Goal: Task Accomplishment & Management: Complete application form

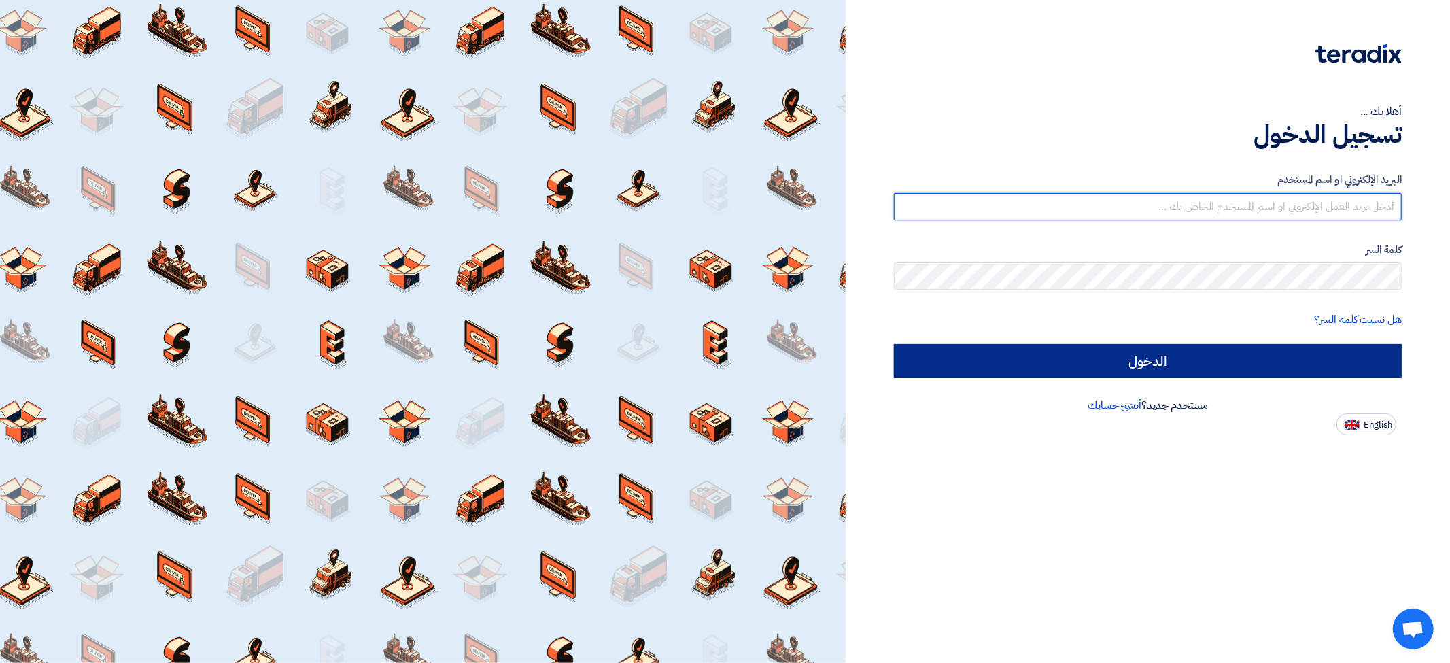
type input "[EMAIL_ADDRESS][DOMAIN_NAME]"
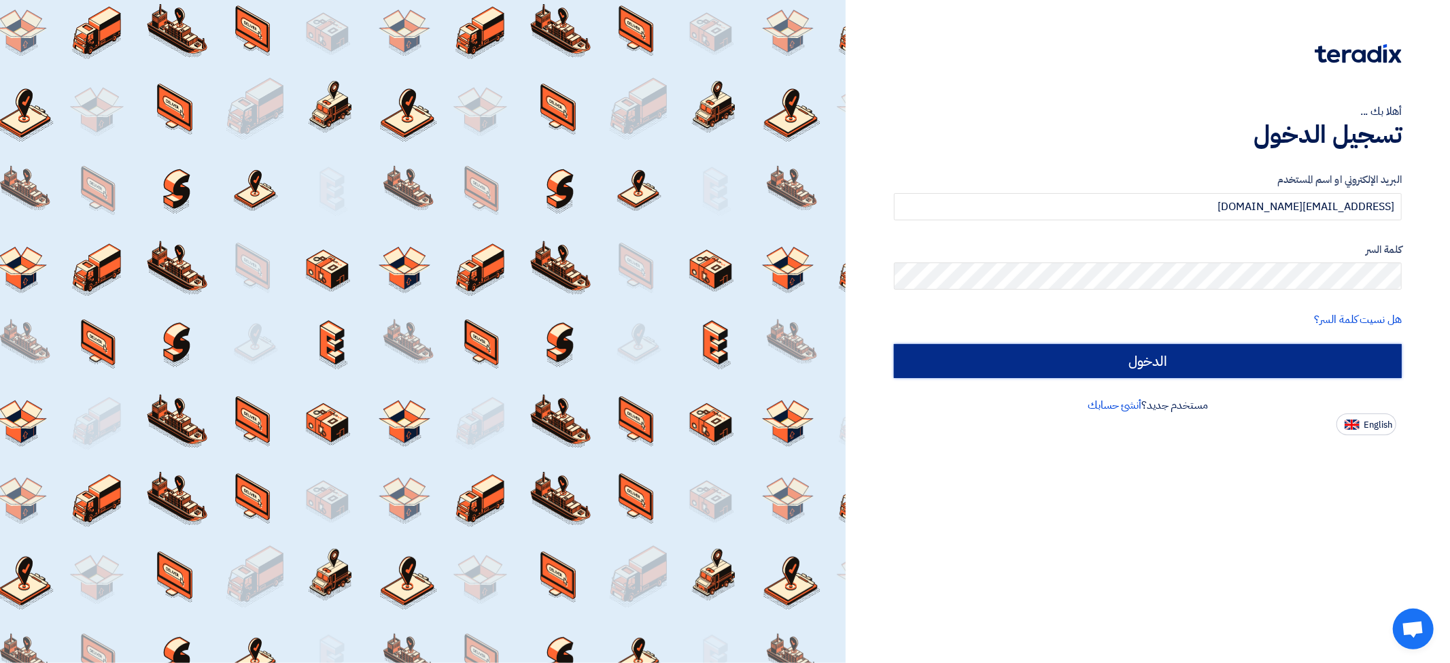
click at [1156, 363] on input "الدخول" at bounding box center [1148, 361] width 508 height 34
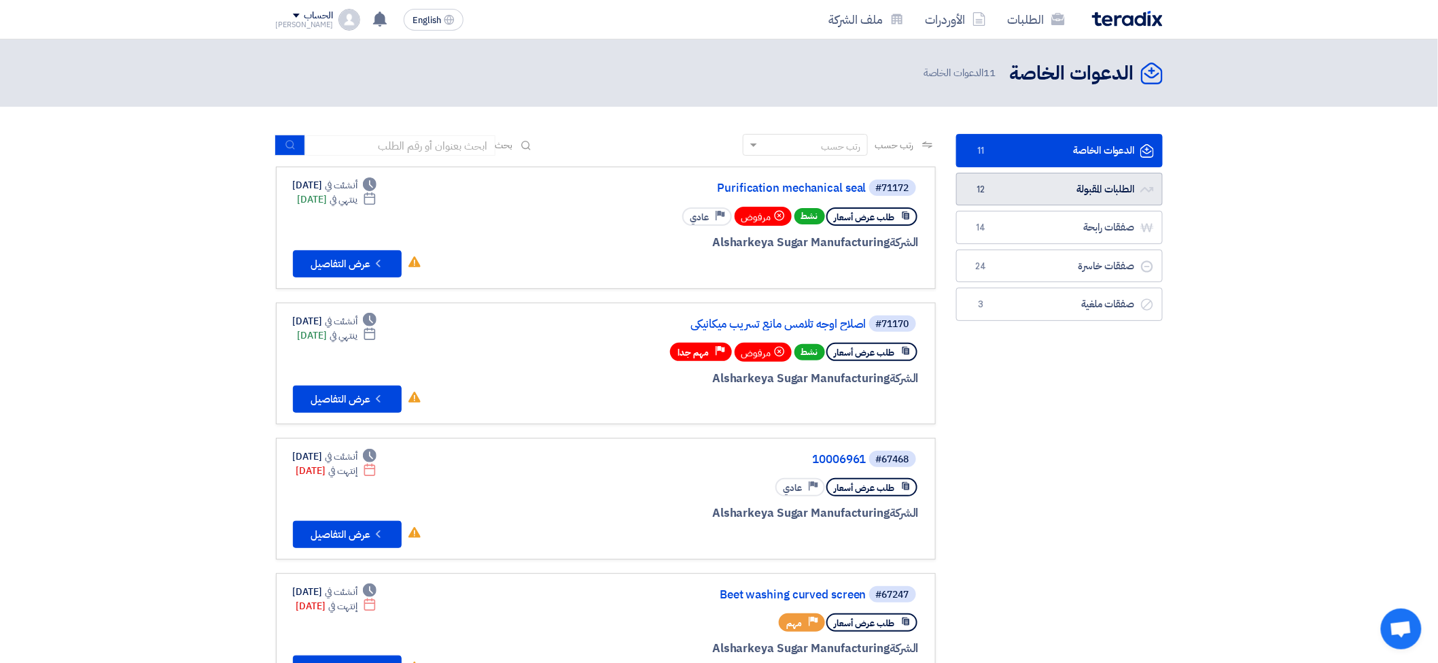
click at [1066, 191] on link "الطلبات المقبولة الطلبات المقبولة 12" at bounding box center [1059, 189] width 207 height 33
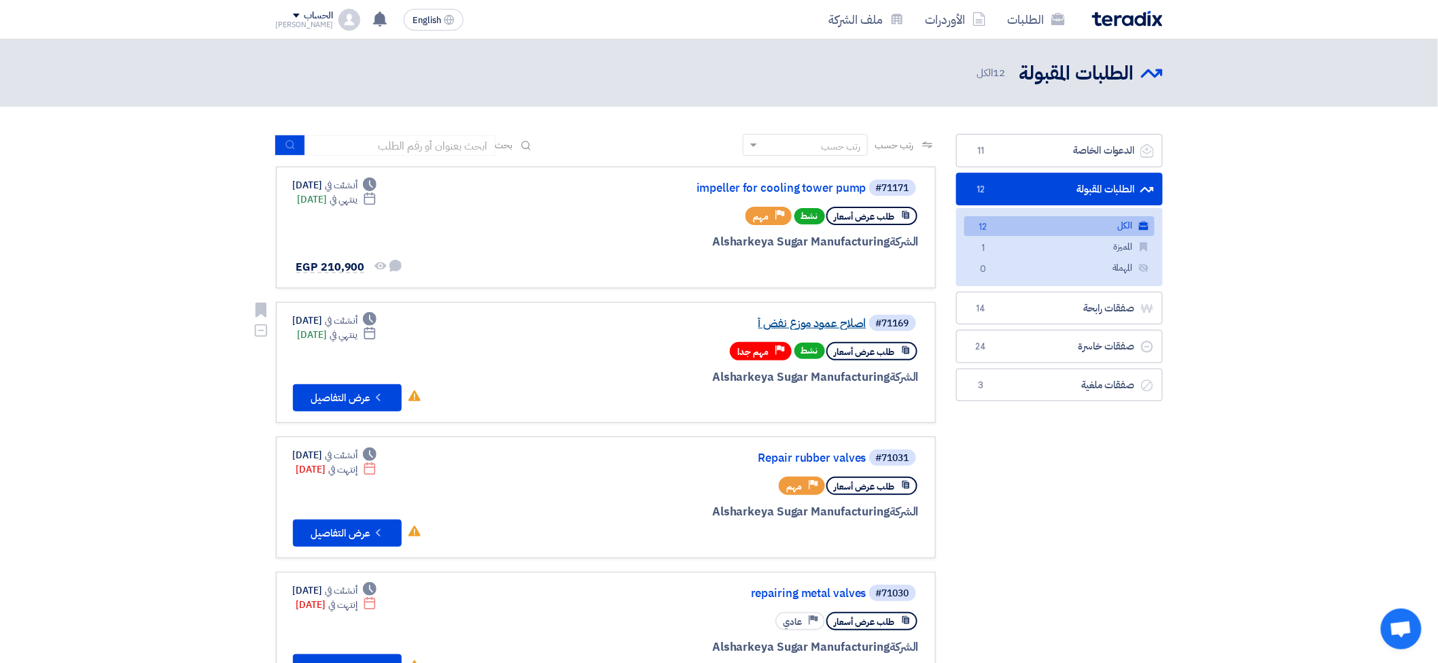
click at [810, 321] on link "اصلاح عمود موزع نفض أ" at bounding box center [731, 323] width 272 height 12
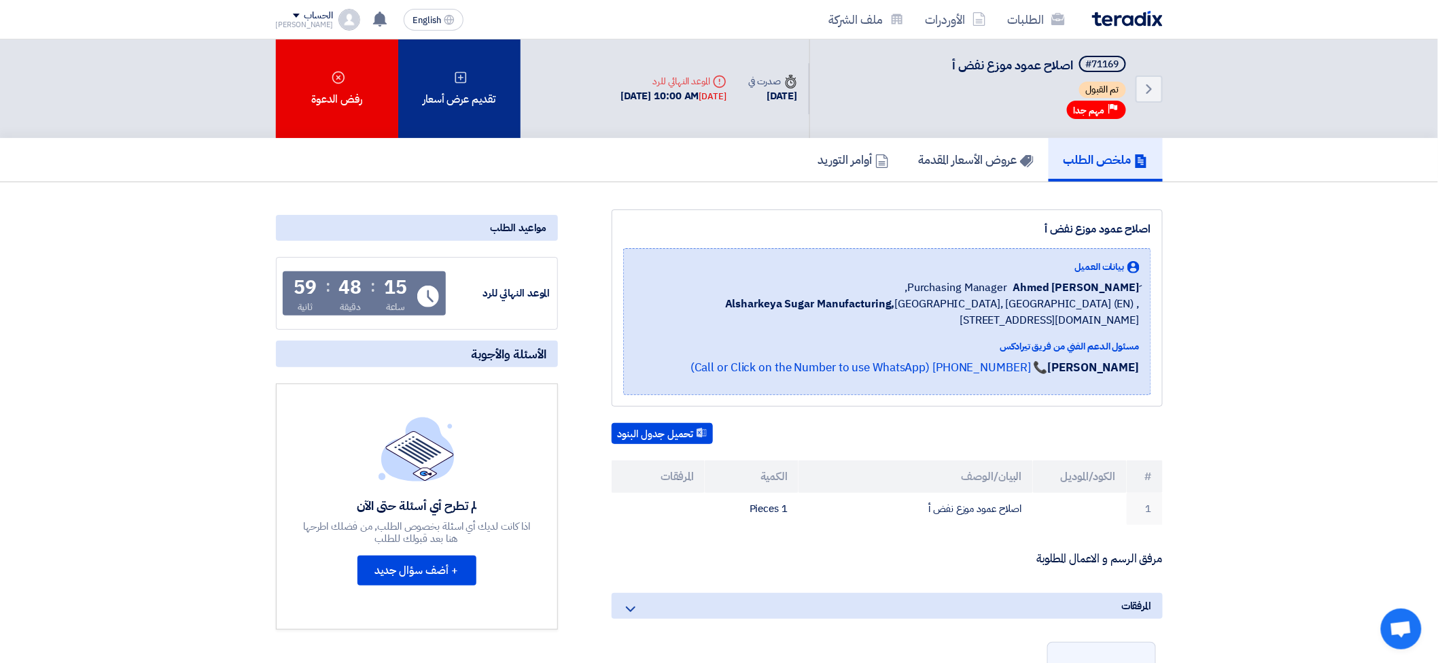
click at [479, 104] on div "تقديم عرض أسعار" at bounding box center [459, 88] width 122 height 99
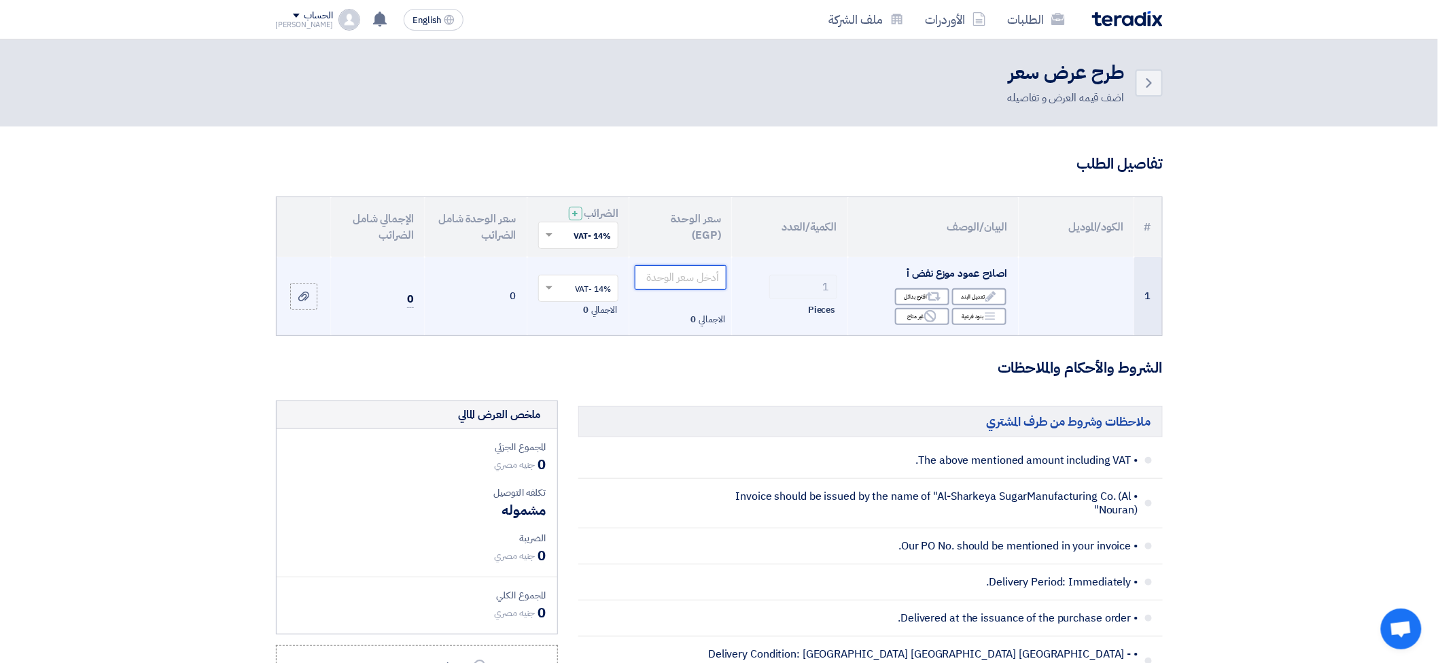
click at [656, 283] on input "number" at bounding box center [681, 277] width 92 height 24
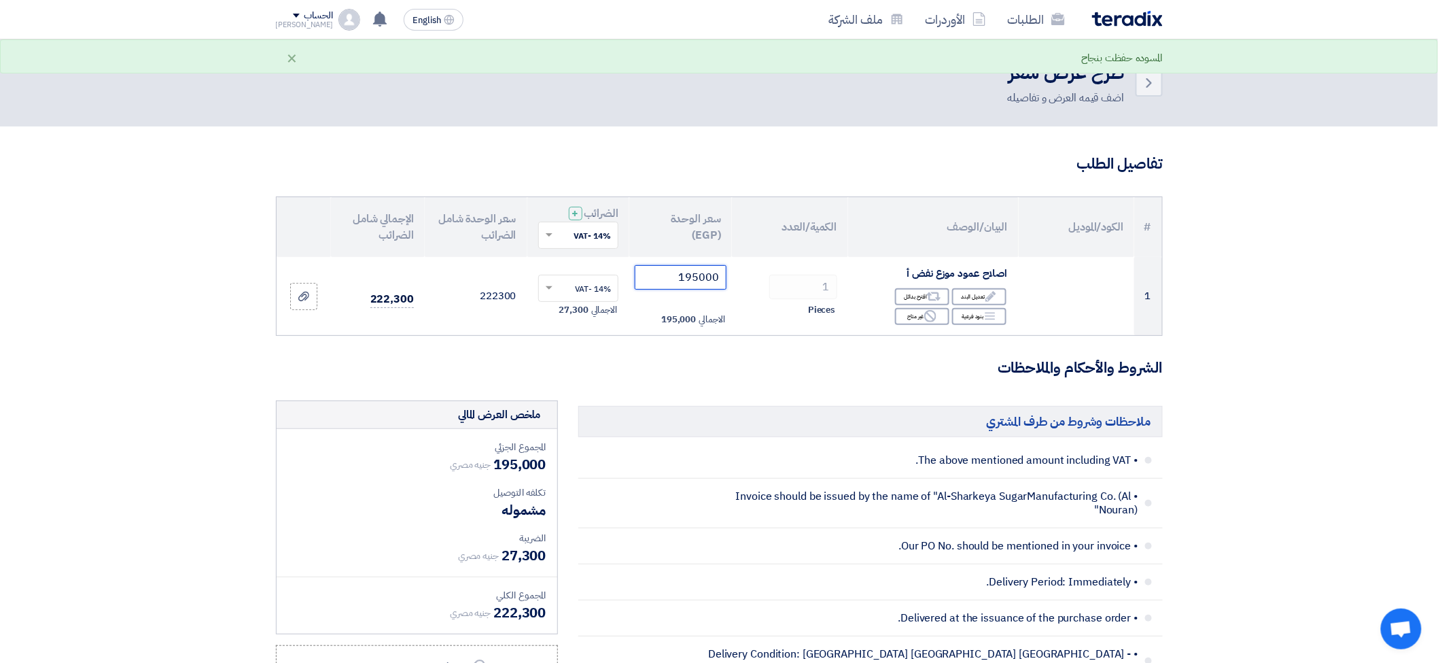
type input "195000"
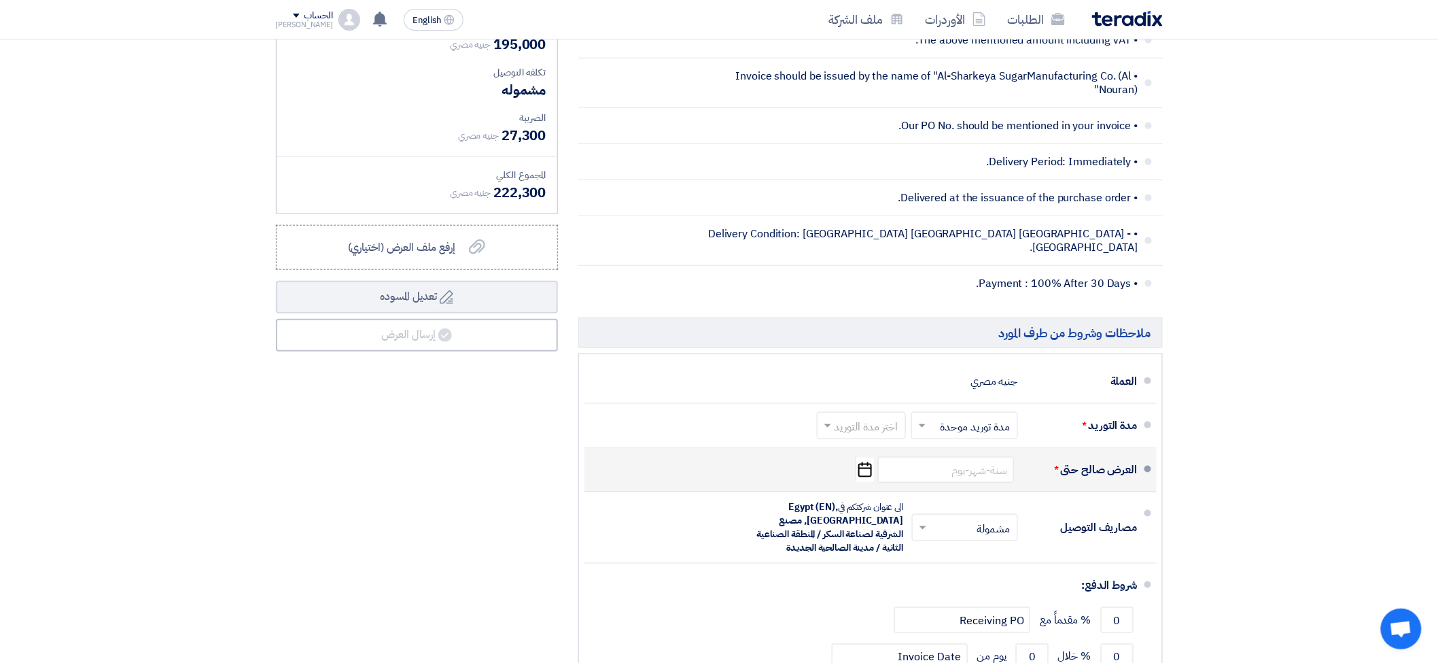
scroll to position [453, 0]
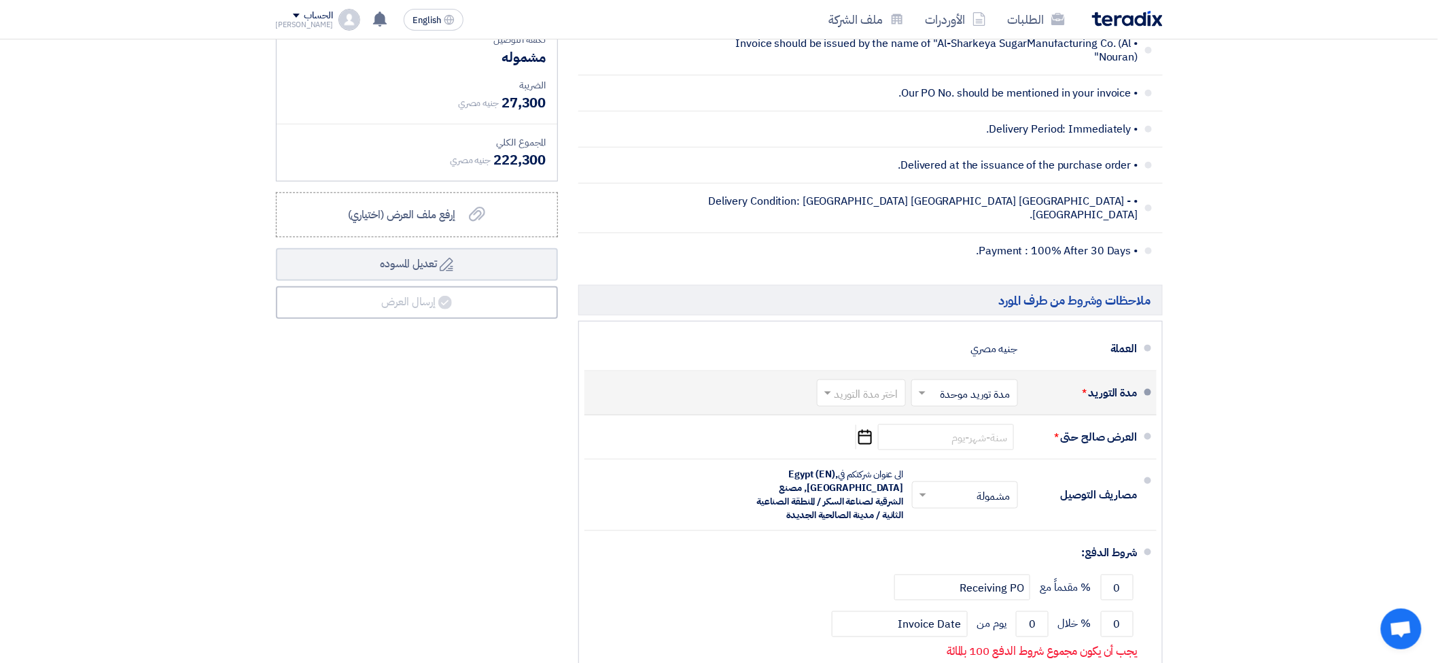
click at [990, 385] on input "text" at bounding box center [962, 395] width 100 height 20
click at [990, 439] on span "مدة توريد موحدة" at bounding box center [977, 447] width 71 height 16
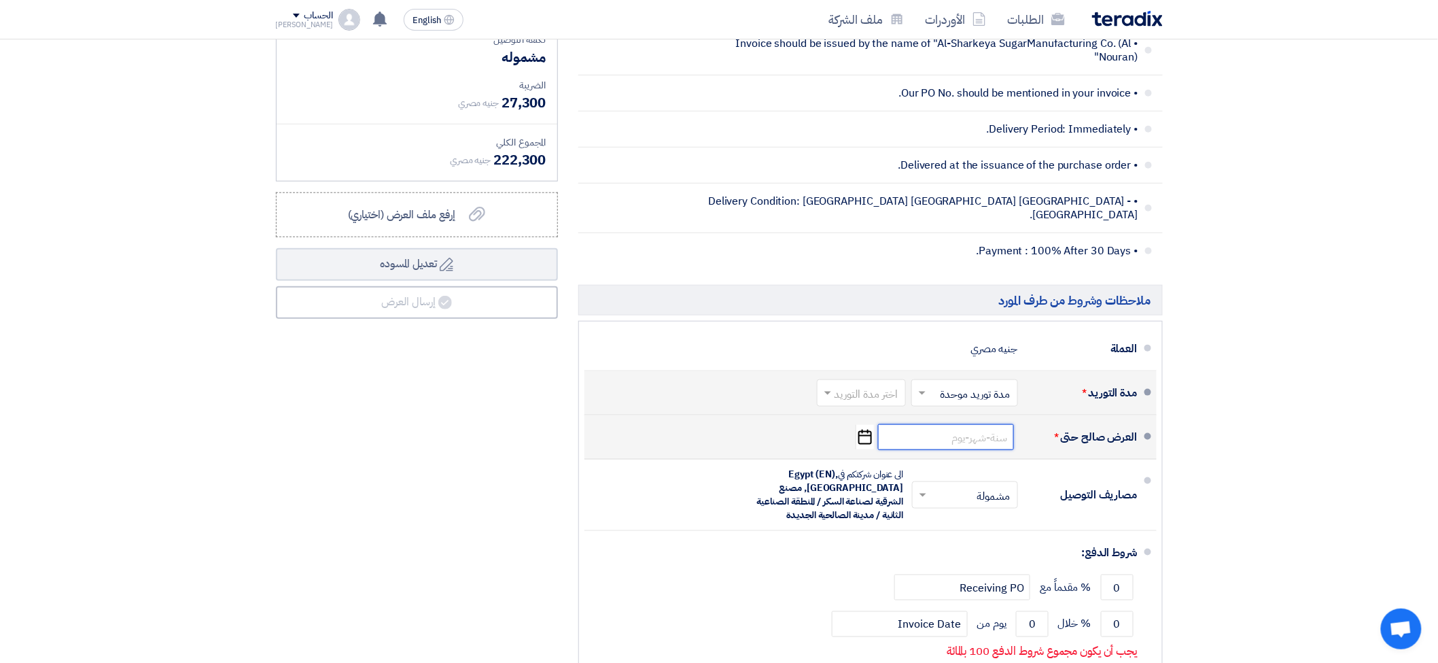
click at [988, 433] on input at bounding box center [946, 437] width 136 height 26
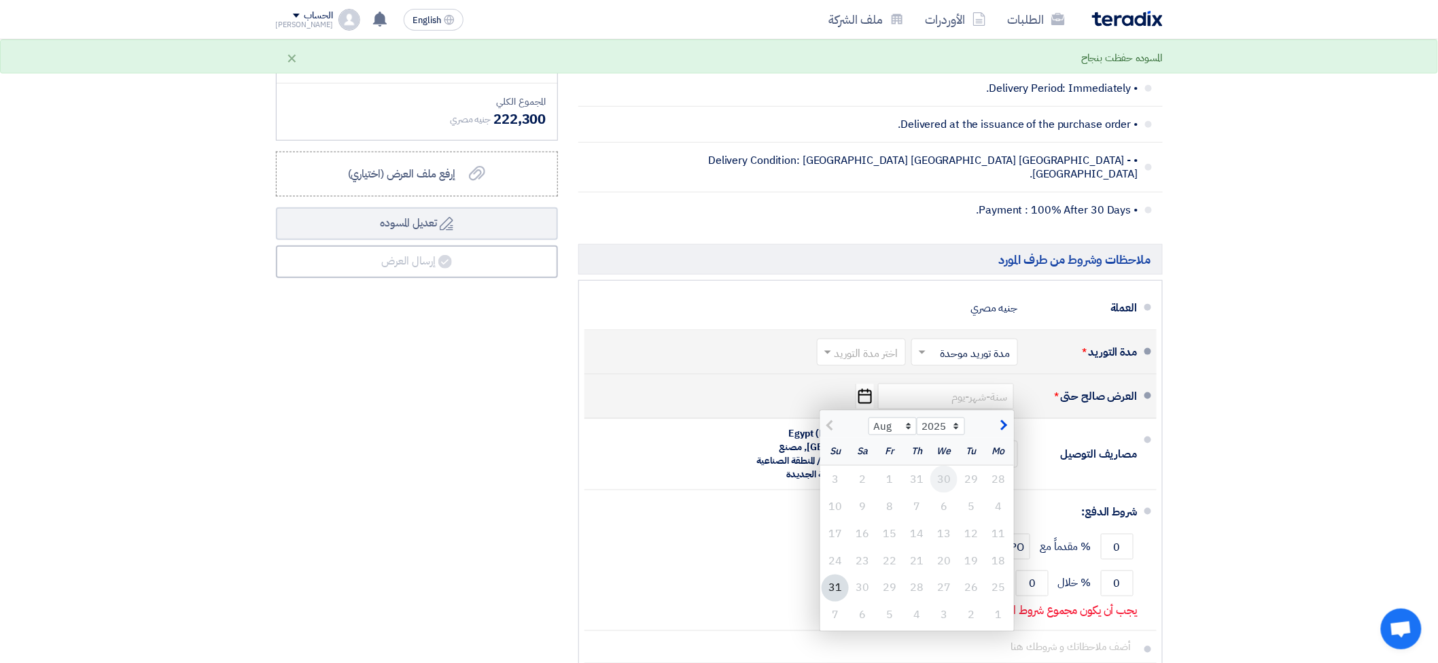
scroll to position [528, 0]
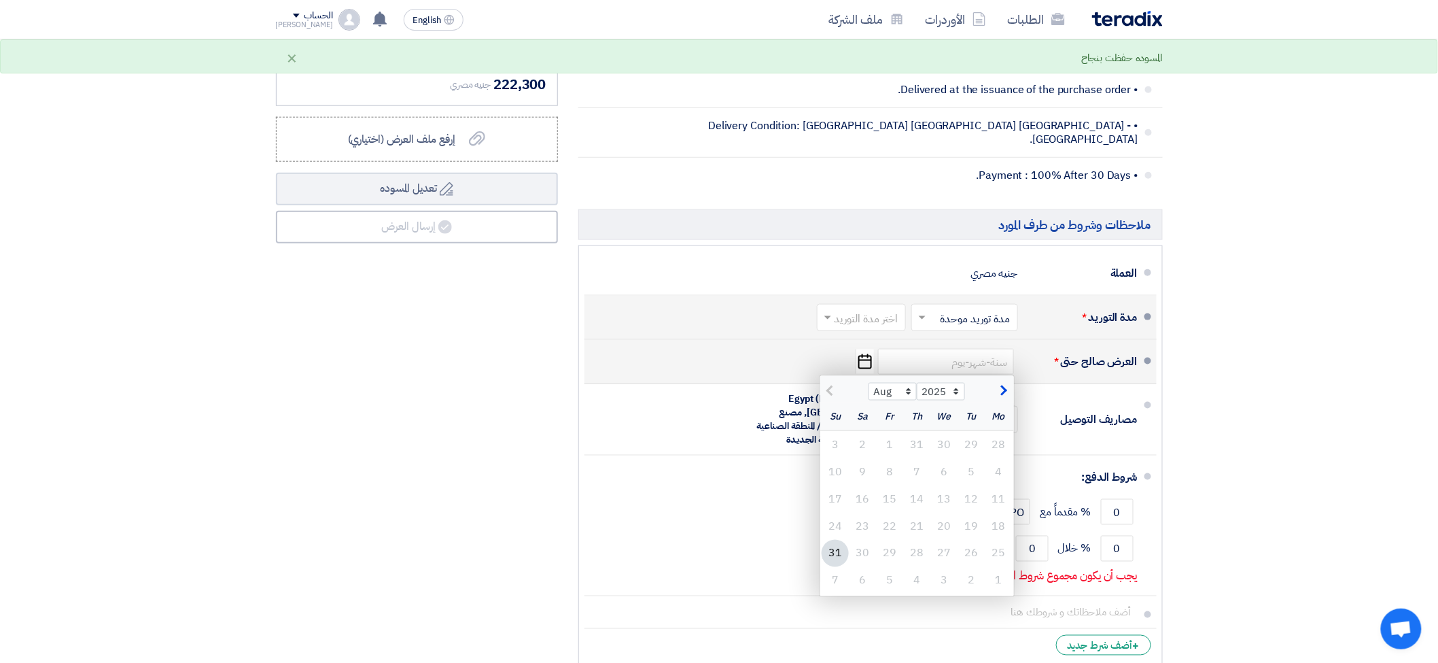
click at [827, 383] on div at bounding box center [844, 390] width 49 height 14
click at [908, 383] on select "Aug Sep Oct Nov Dec" at bounding box center [893, 392] width 48 height 18
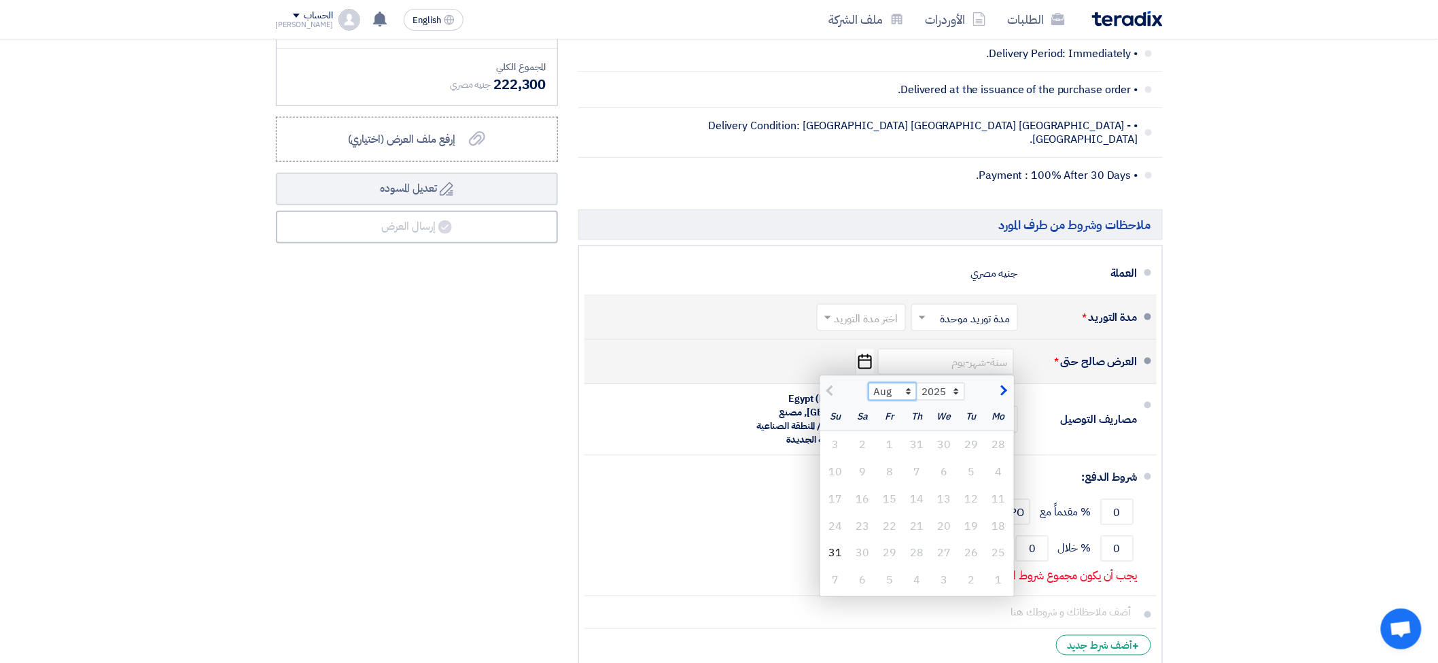
select select "9"
click at [869, 383] on select "Aug Sep Oct Nov Dec" at bounding box center [893, 392] width 48 height 18
click at [912, 433] on div "4" at bounding box center [916, 444] width 27 height 27
type input "[DATE]"
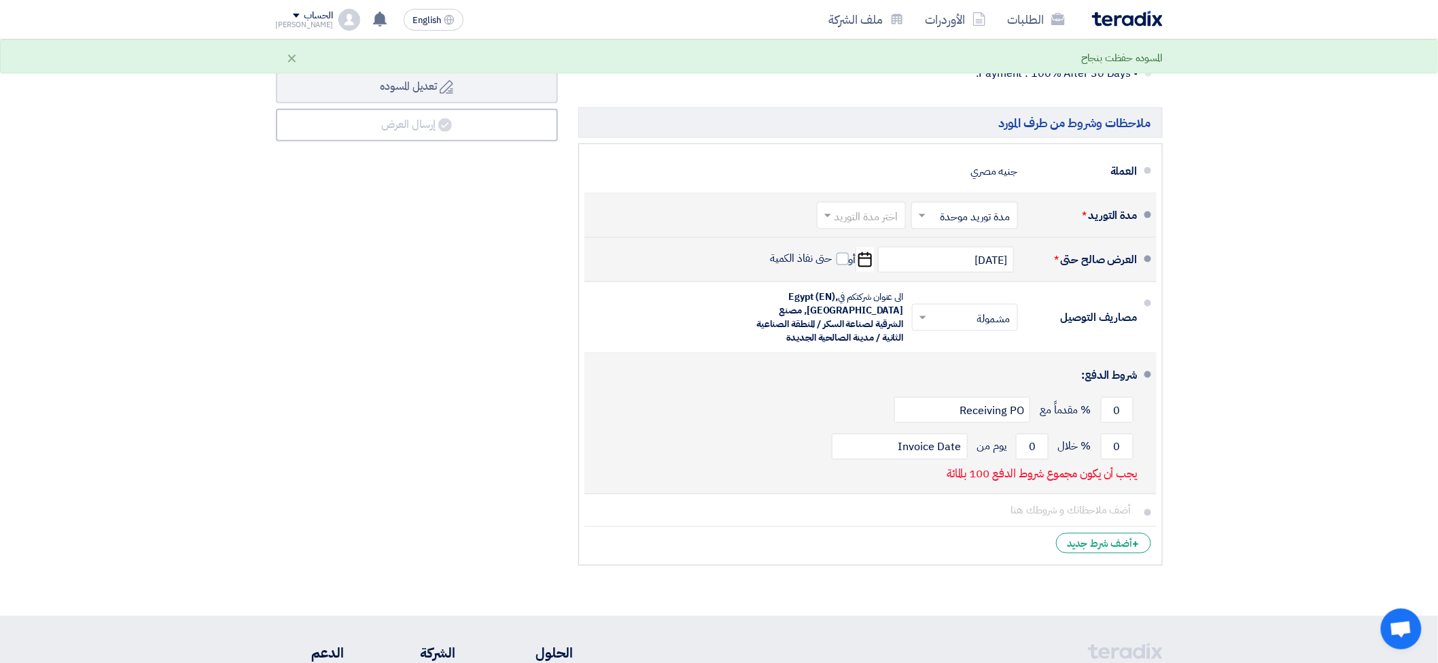
scroll to position [680, 0]
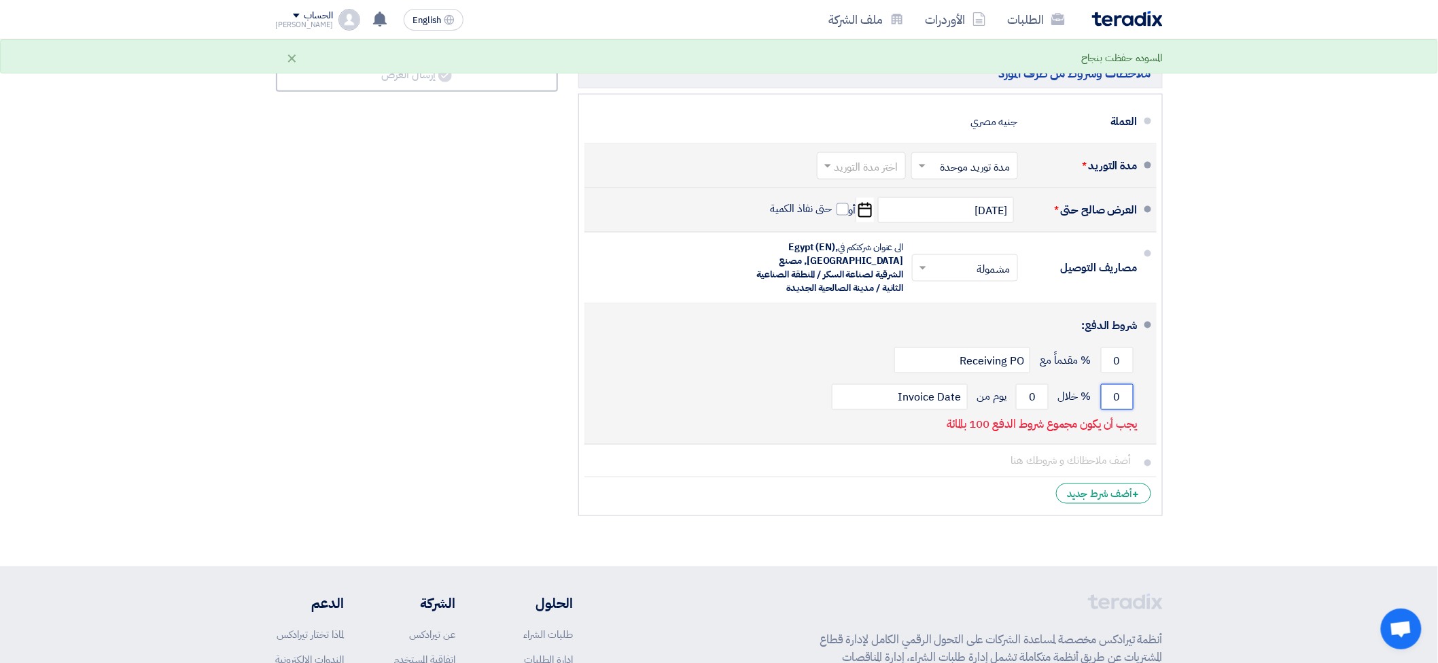
click at [1113, 385] on input "0" at bounding box center [1117, 397] width 33 height 26
type input "100"
click at [1031, 384] on input "0" at bounding box center [1032, 397] width 33 height 26
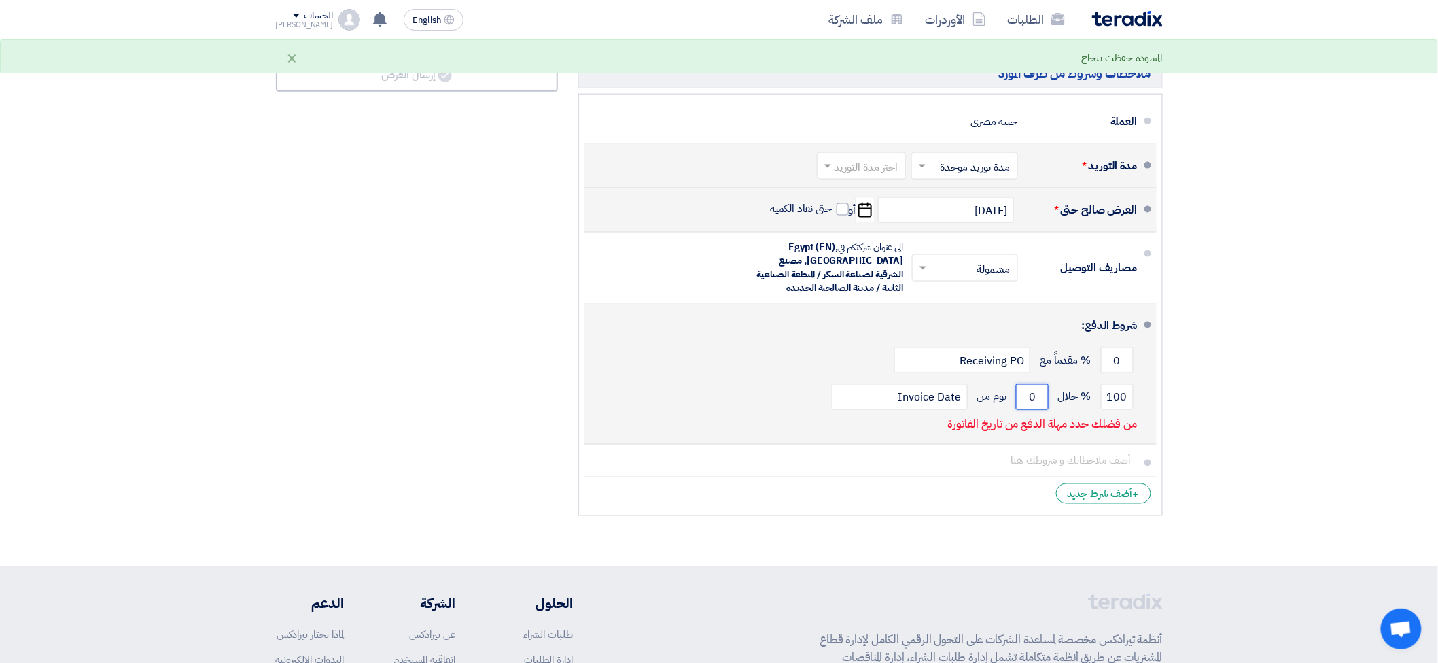
click at [1031, 384] on input "0" at bounding box center [1032, 397] width 33 height 26
click at [1030, 384] on input "0" at bounding box center [1032, 397] width 33 height 26
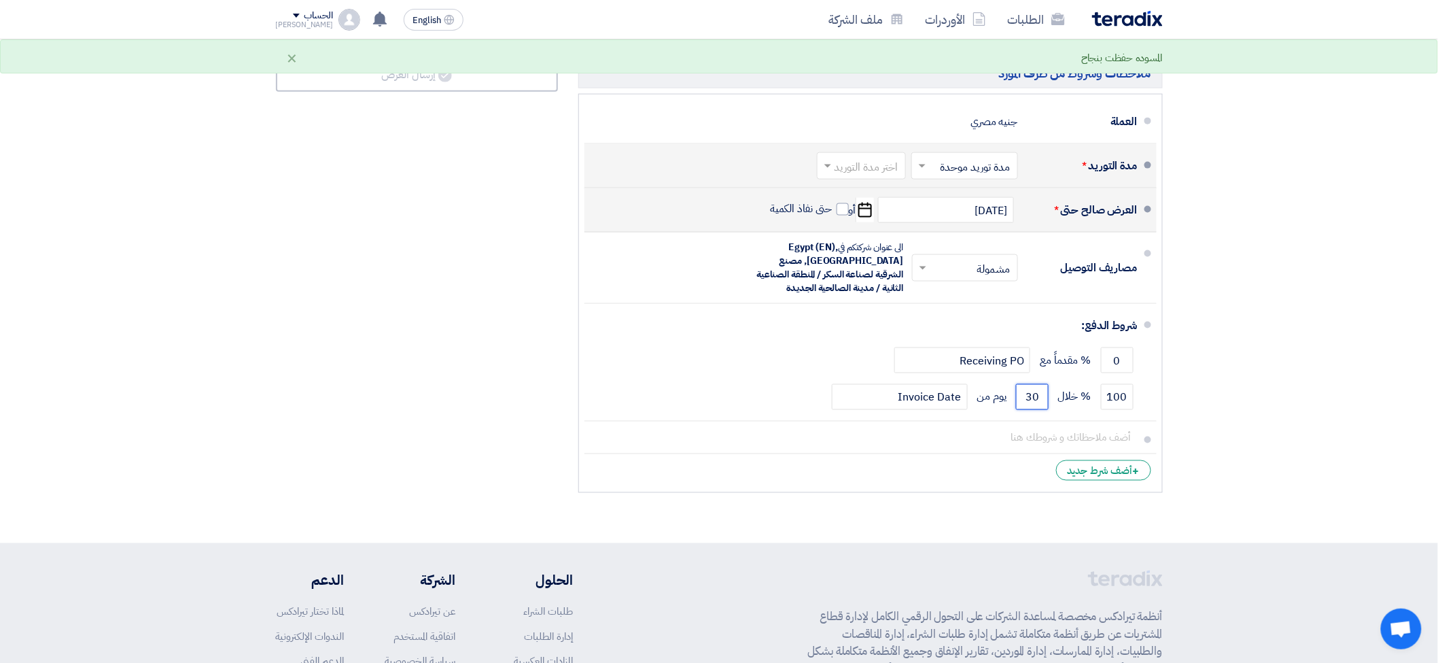
type input "30"
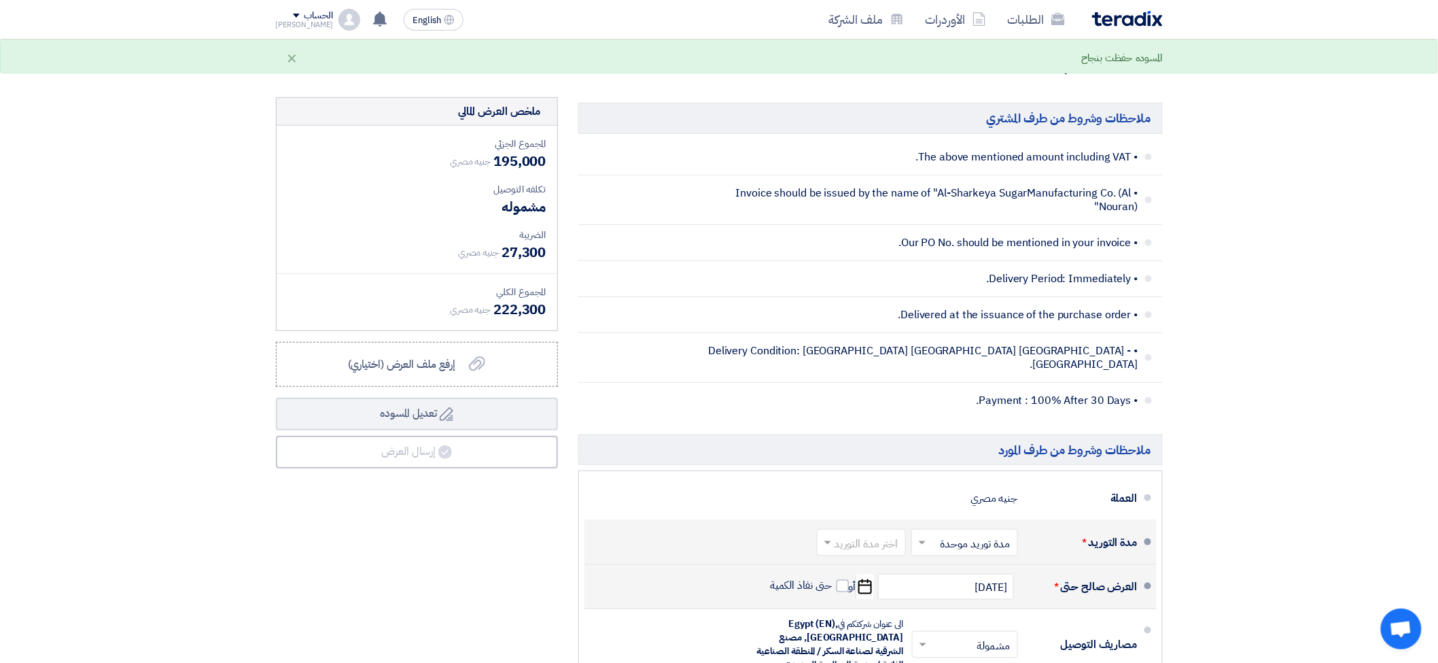
scroll to position [302, 0]
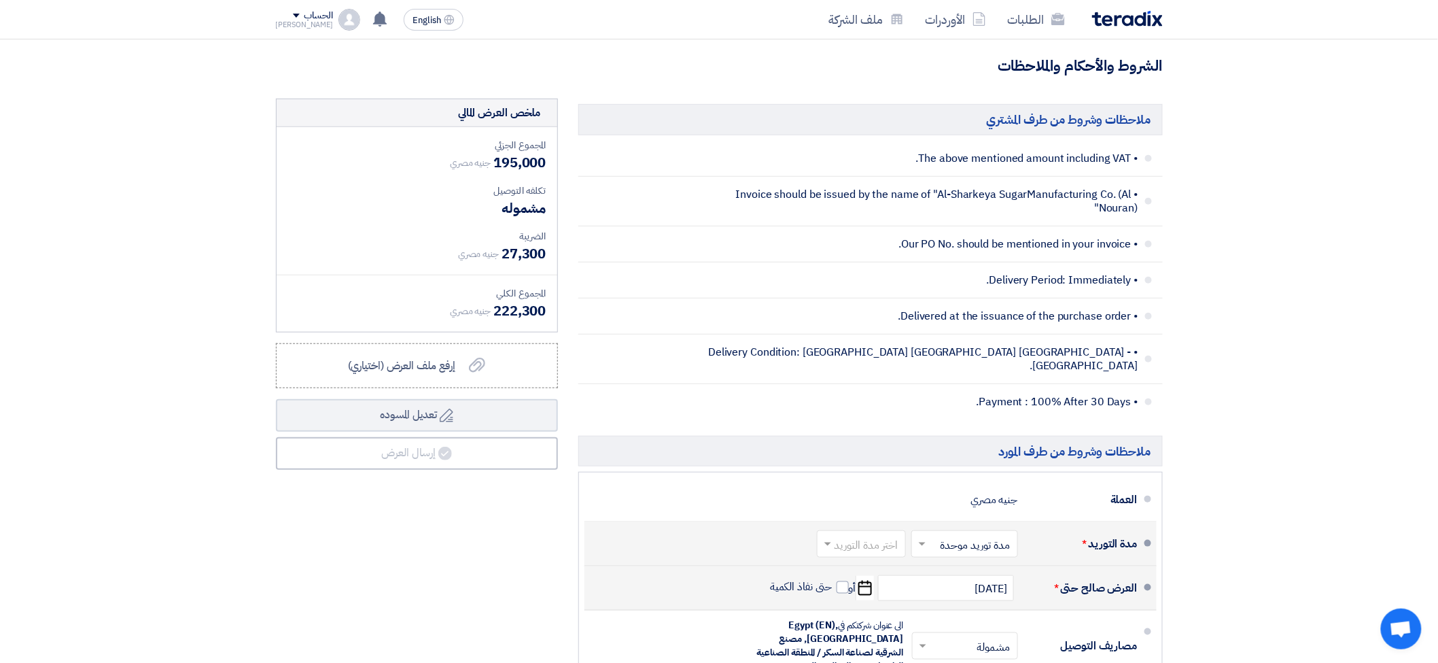
click at [857, 536] on input "text" at bounding box center [859, 546] width 82 height 20
click at [901, 438] on div "2-4 اسبوع" at bounding box center [864, 450] width 88 height 25
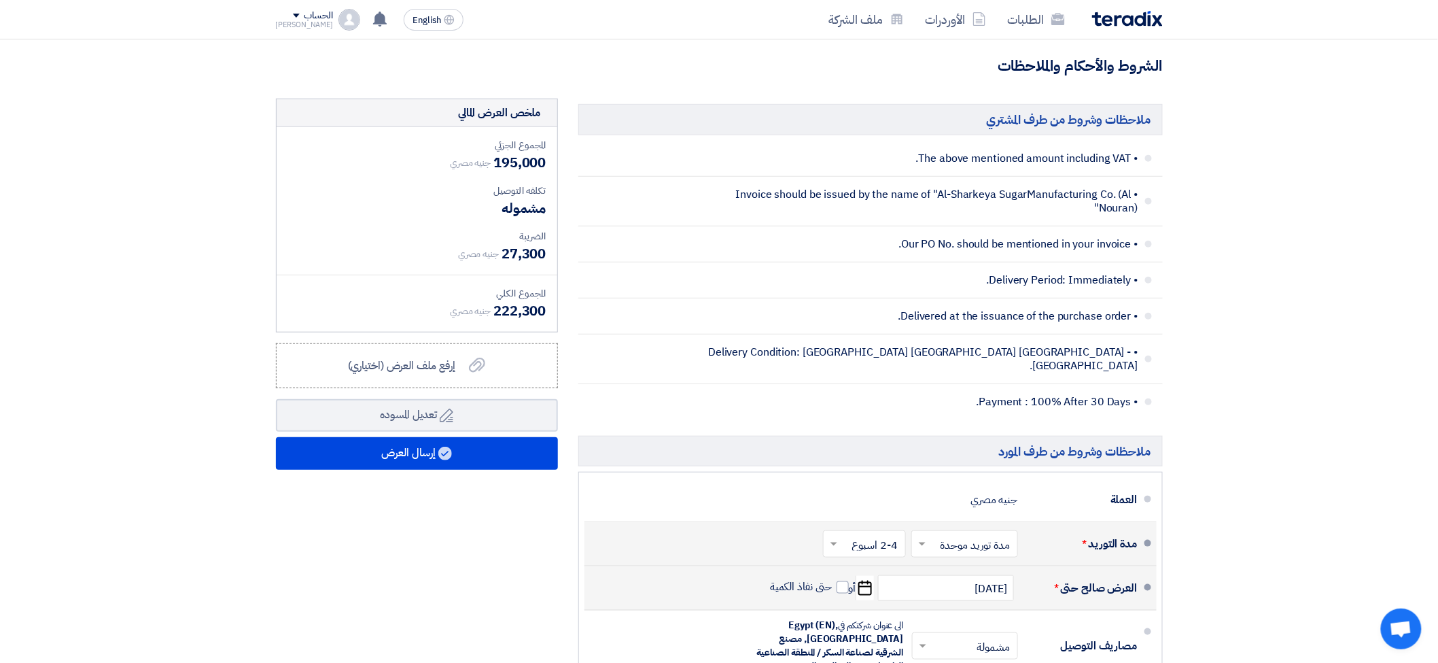
click at [601, 528] on div "مدة التوريد * اختر مدة التوريد × مدة توريد موحدة × اختر مدة التوريد × 2-4 اسبوع…" at bounding box center [866, 544] width 542 height 33
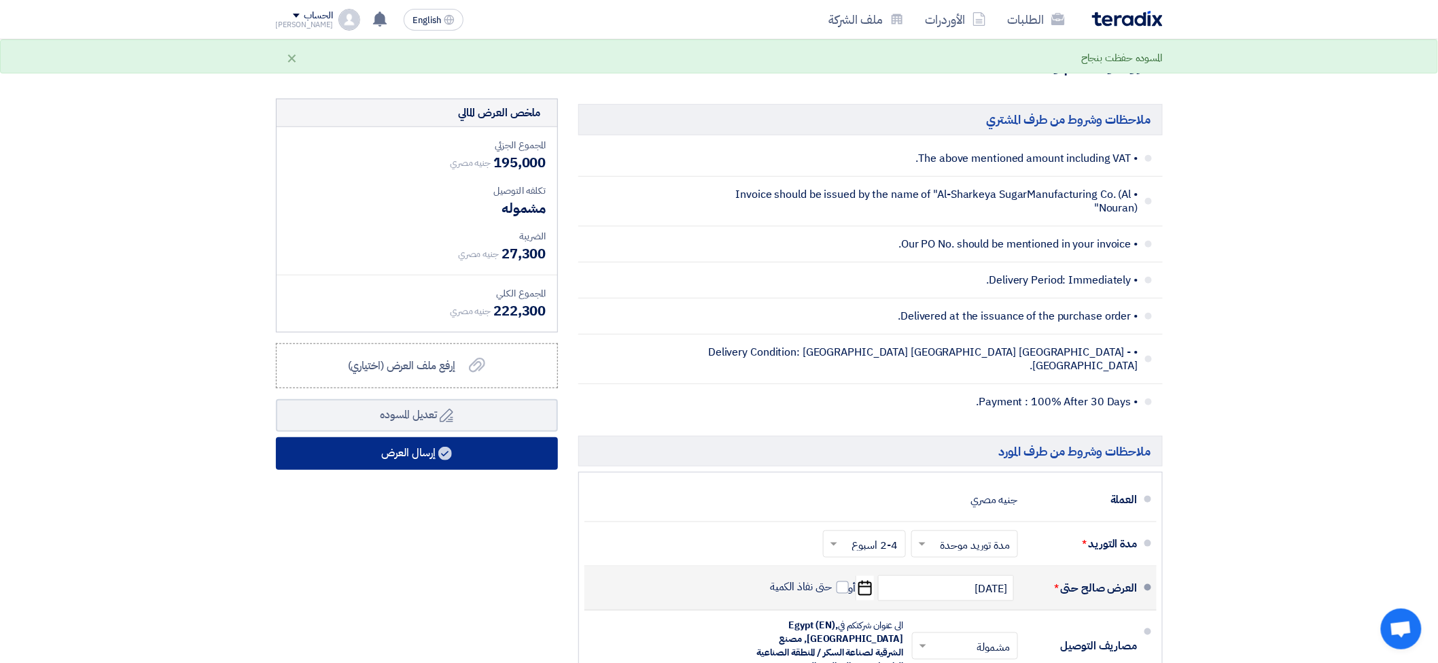
click at [419, 449] on button "إرسال العرض" at bounding box center [417, 453] width 282 height 33
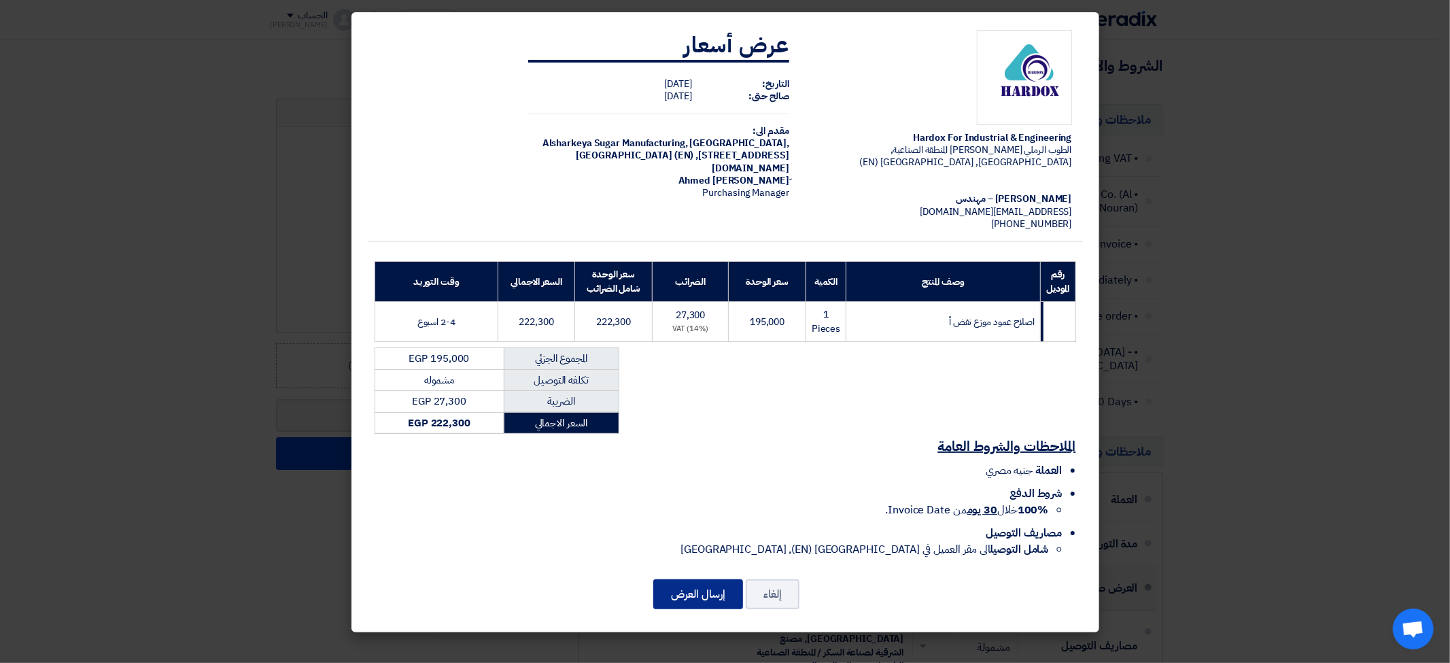
click at [712, 582] on button "إرسال العرض" at bounding box center [698, 594] width 90 height 30
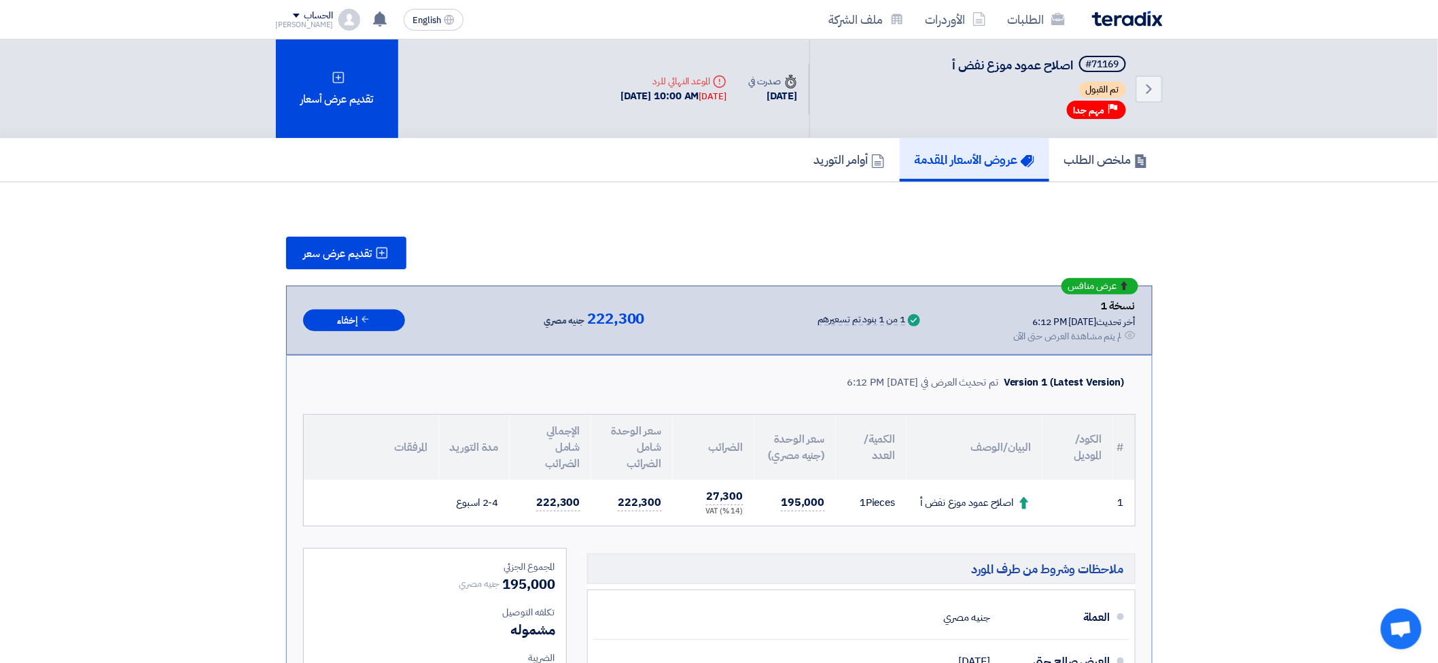
click at [1224, 341] on section "تقديم عرض سعر عرض منافس نسخة 1 أخر تحديث [DATE] 6:12 PM Offer is Seen لم يتم مش…" at bounding box center [719, 538] width 1438 height 712
click at [1152, 76] on link "Back" at bounding box center [1149, 88] width 27 height 27
